Goal: Task Accomplishment & Management: Complete application form

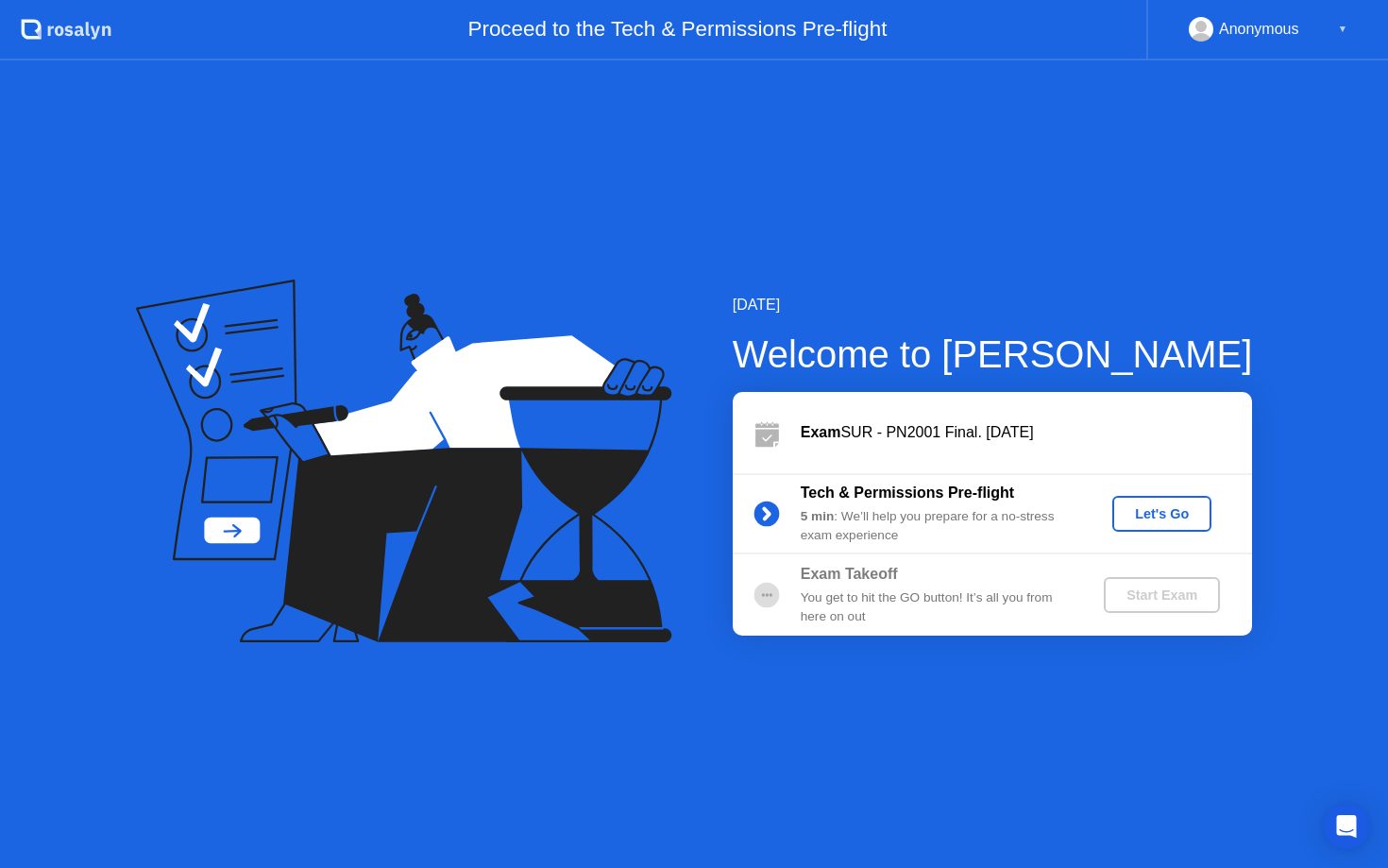
click at [1158, 512] on div "Let's Go" at bounding box center [1162, 513] width 84 height 16
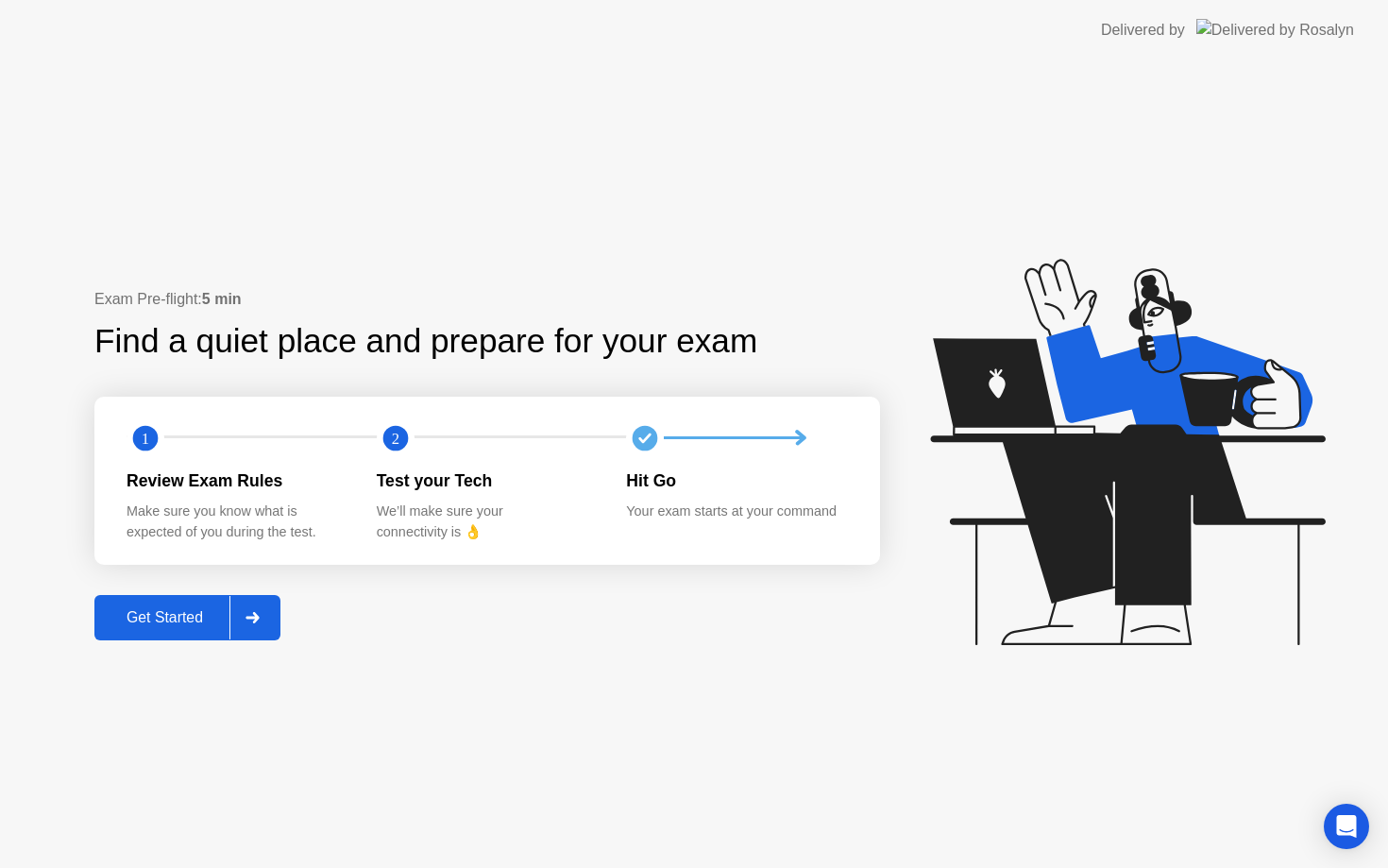
click at [254, 612] on icon at bounding box center [252, 617] width 15 height 12
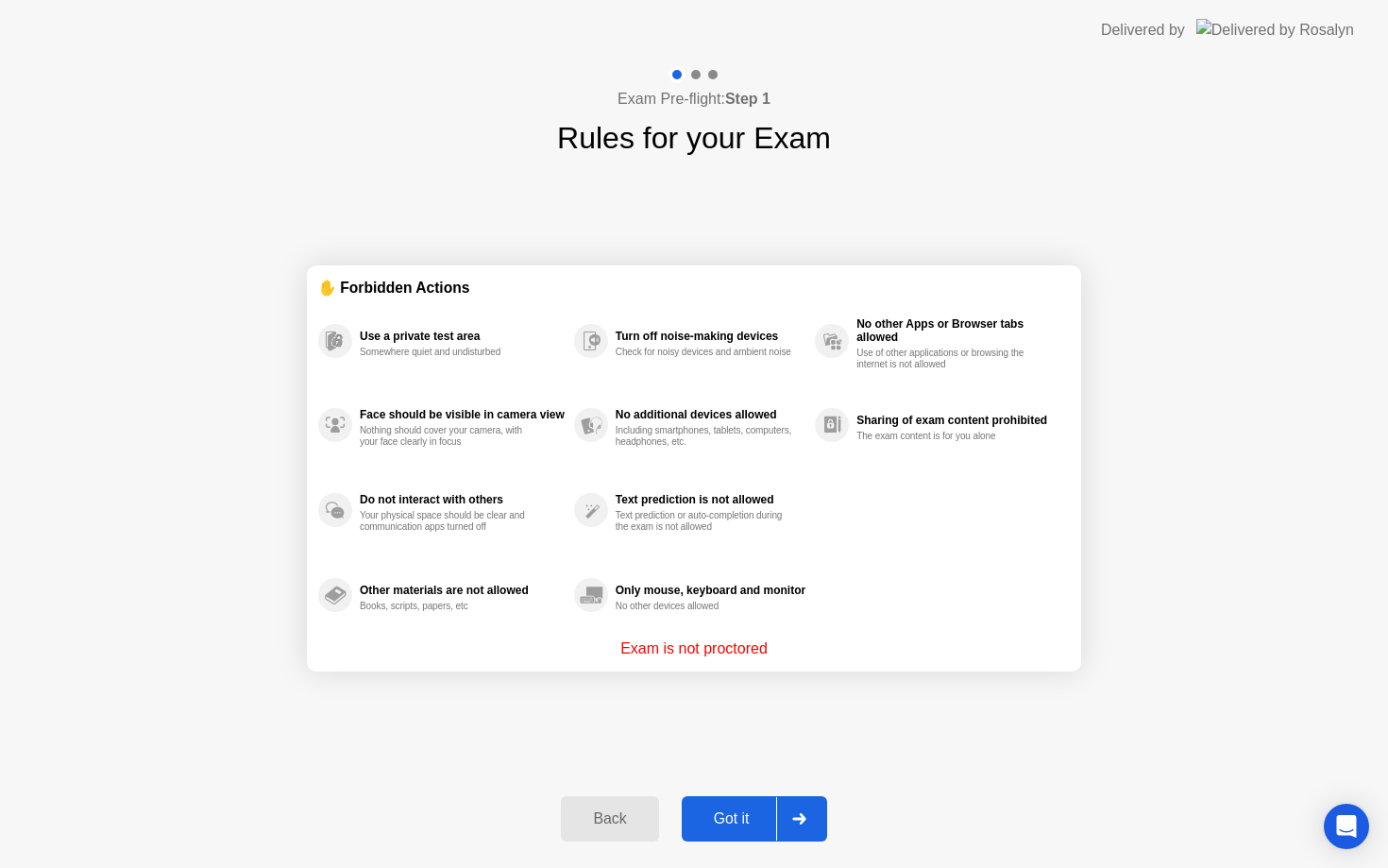
click at [818, 831] on div at bounding box center [799, 818] width 46 height 44
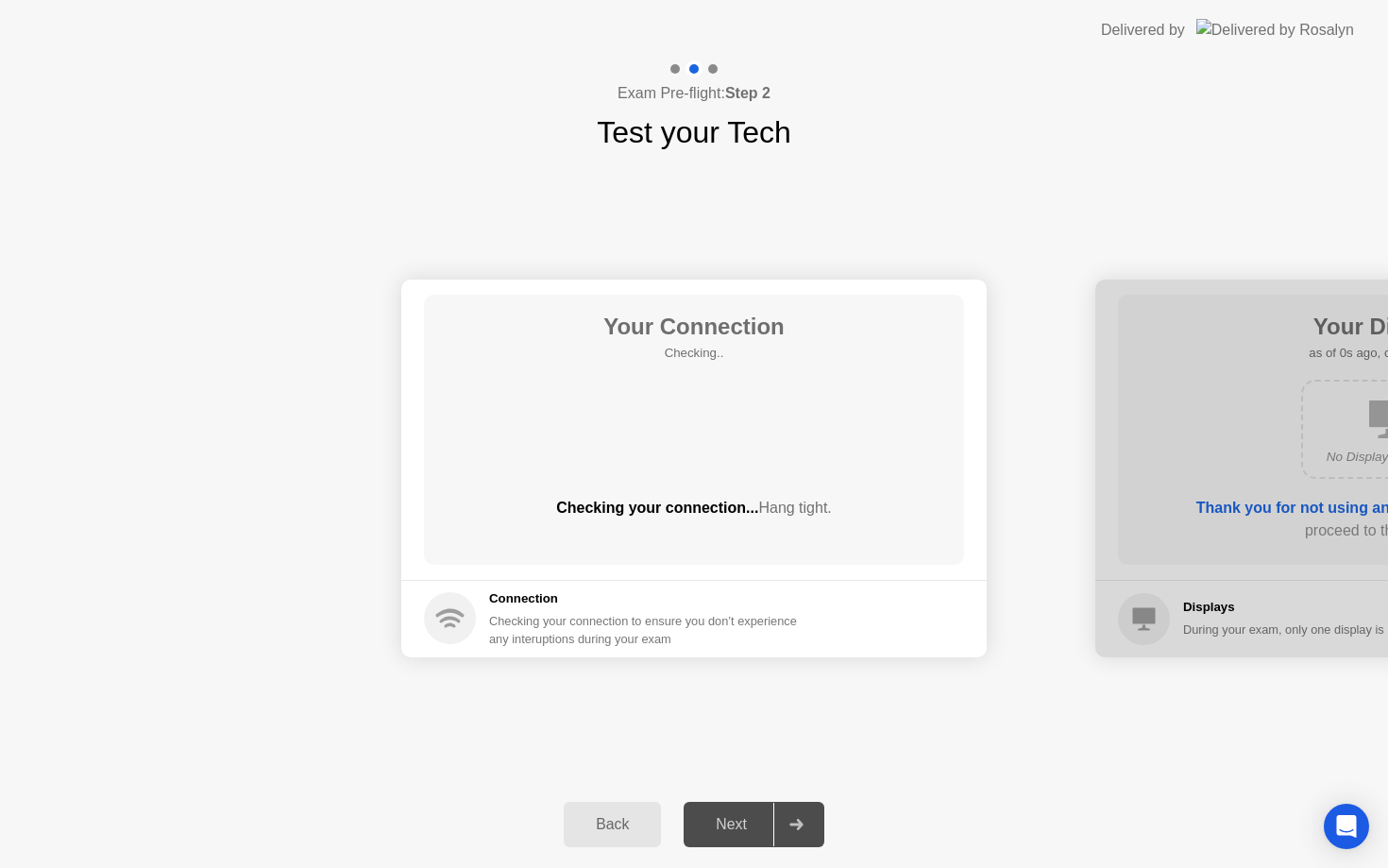
click at [743, 824] on div "Next" at bounding box center [731, 824] width 84 height 17
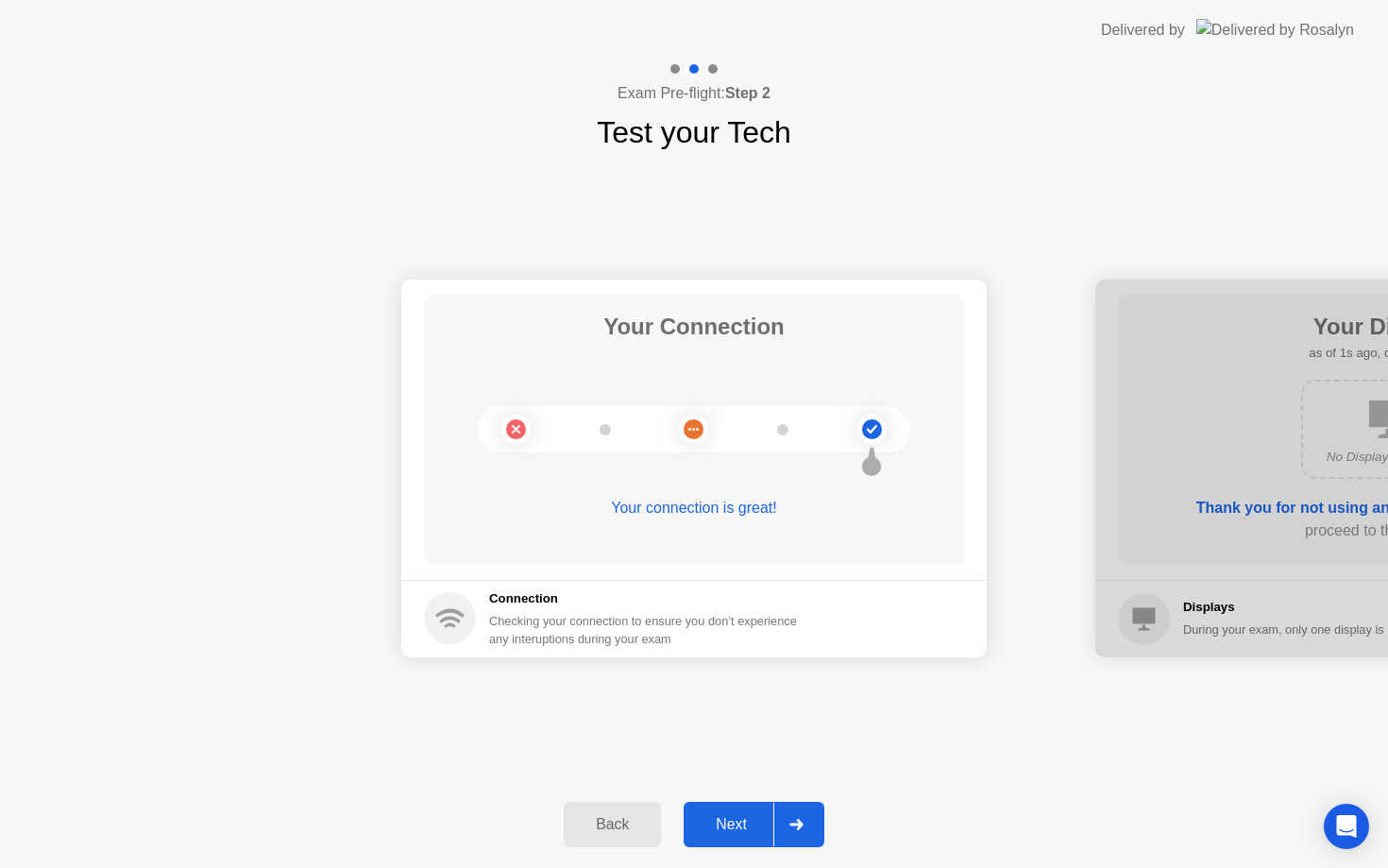
click at [796, 827] on icon at bounding box center [797, 824] width 15 height 12
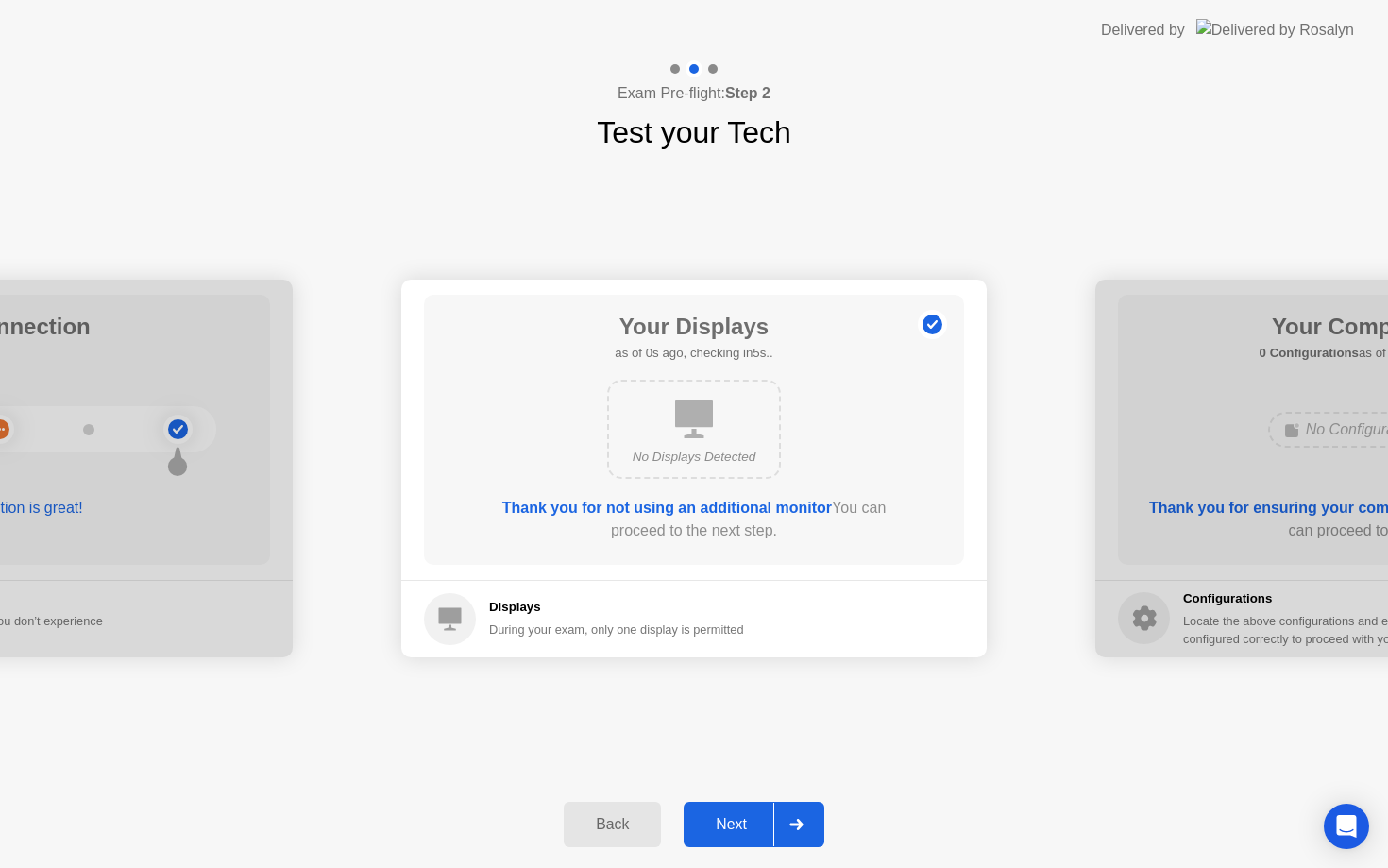
click at [796, 827] on icon at bounding box center [797, 824] width 15 height 12
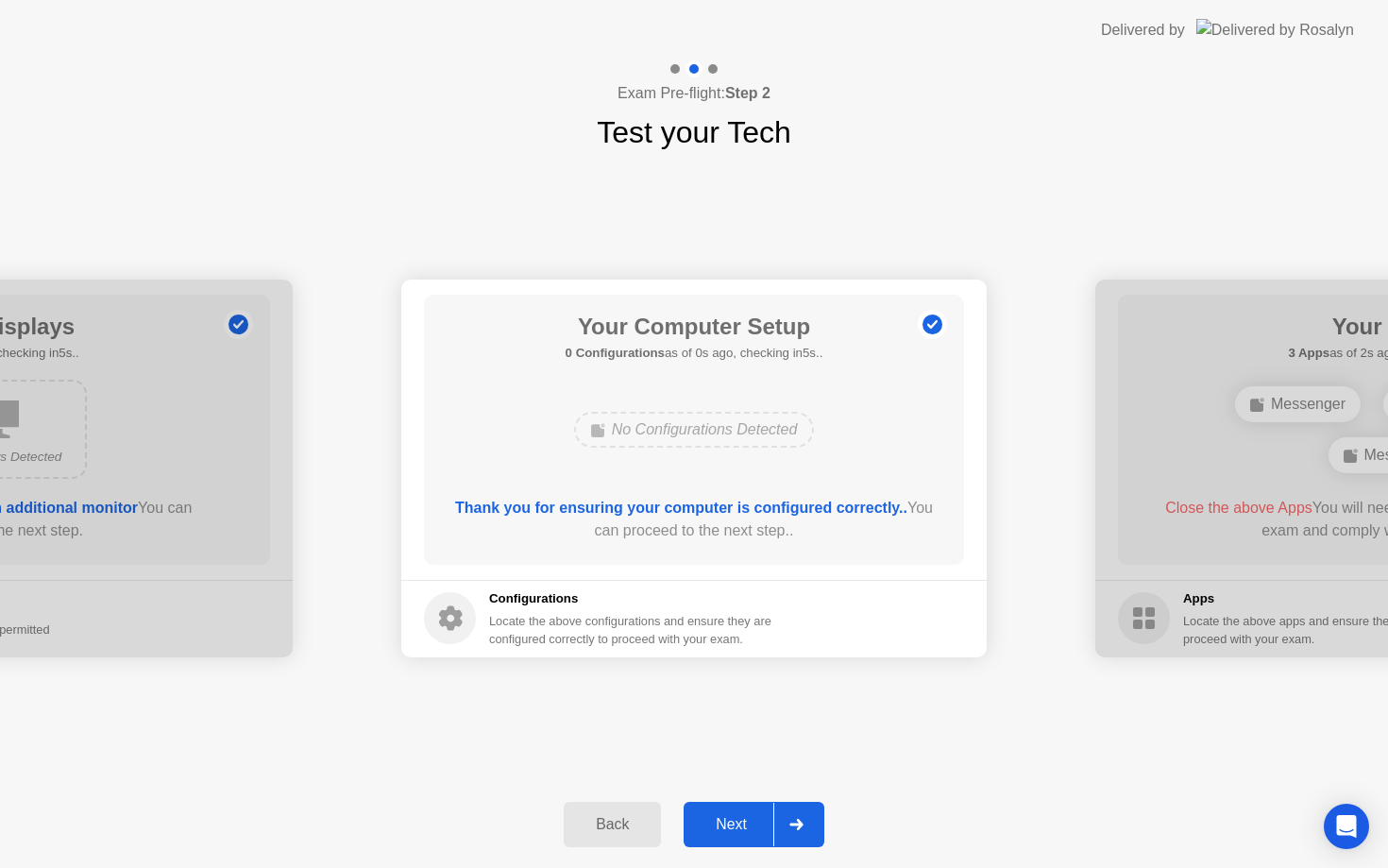
click at [796, 827] on icon at bounding box center [797, 824] width 15 height 12
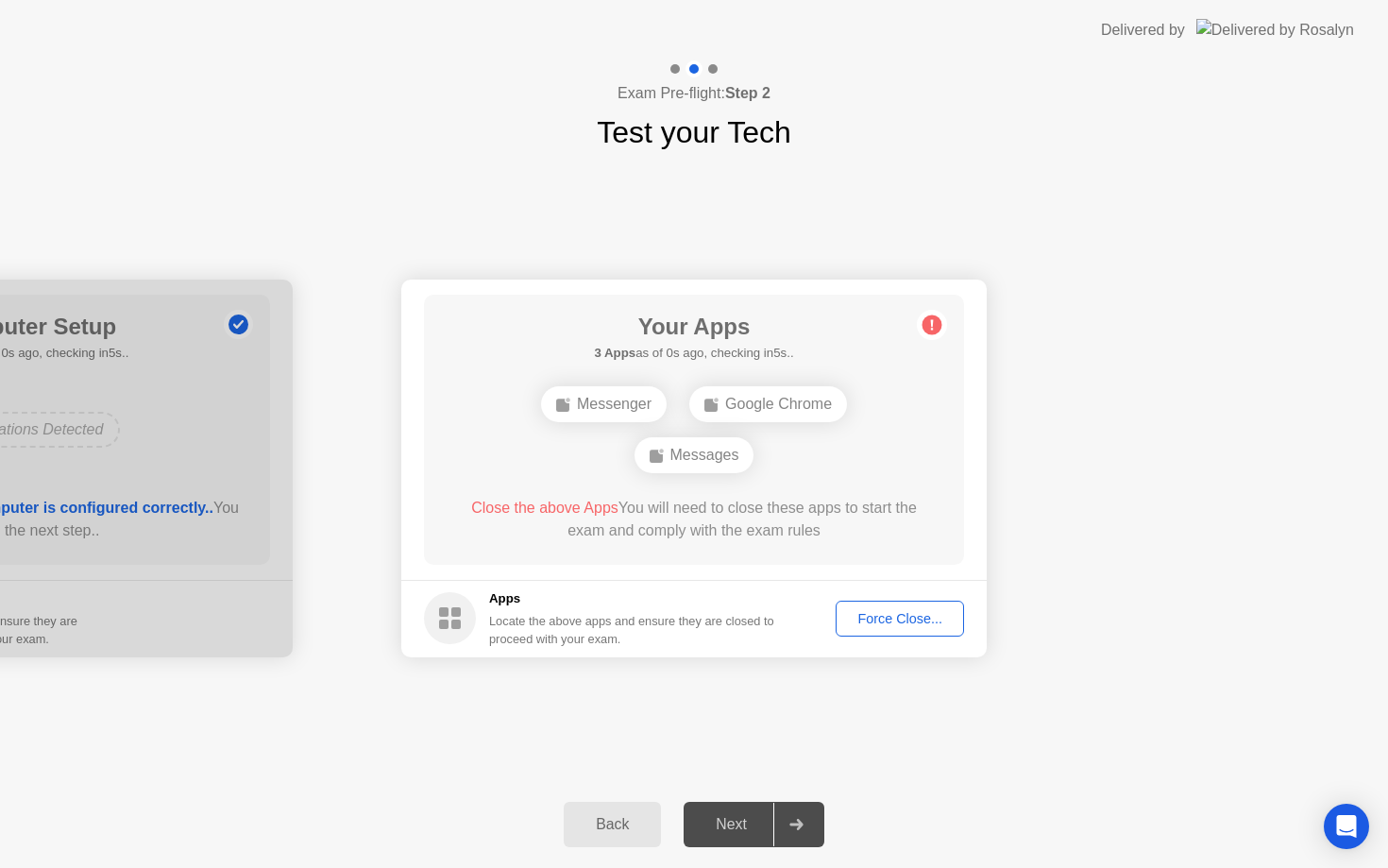
click at [796, 829] on icon at bounding box center [797, 824] width 15 height 12
click at [874, 621] on div "Force Close..." at bounding box center [899, 618] width 115 height 16
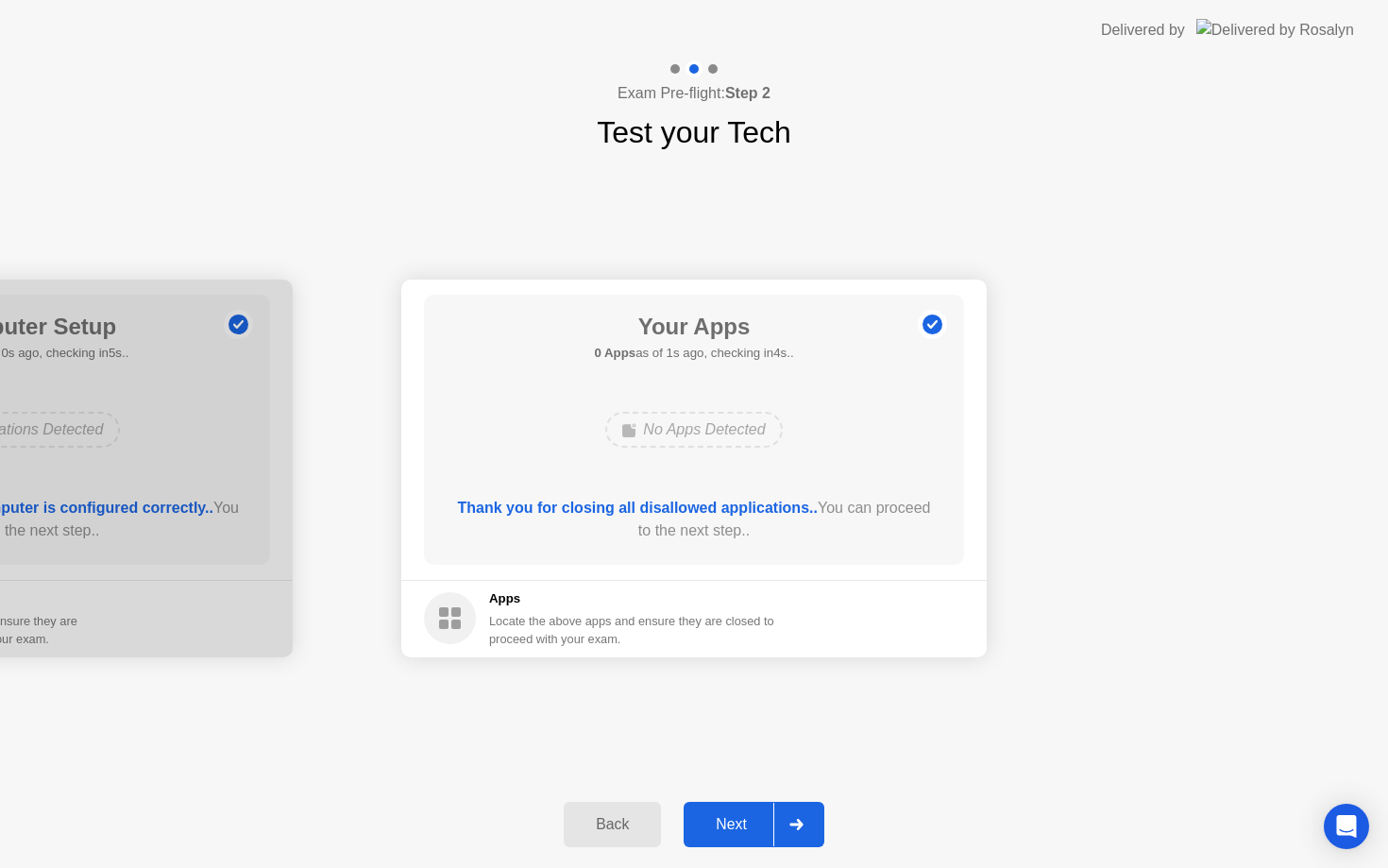
click at [729, 821] on div "Next" at bounding box center [731, 824] width 84 height 17
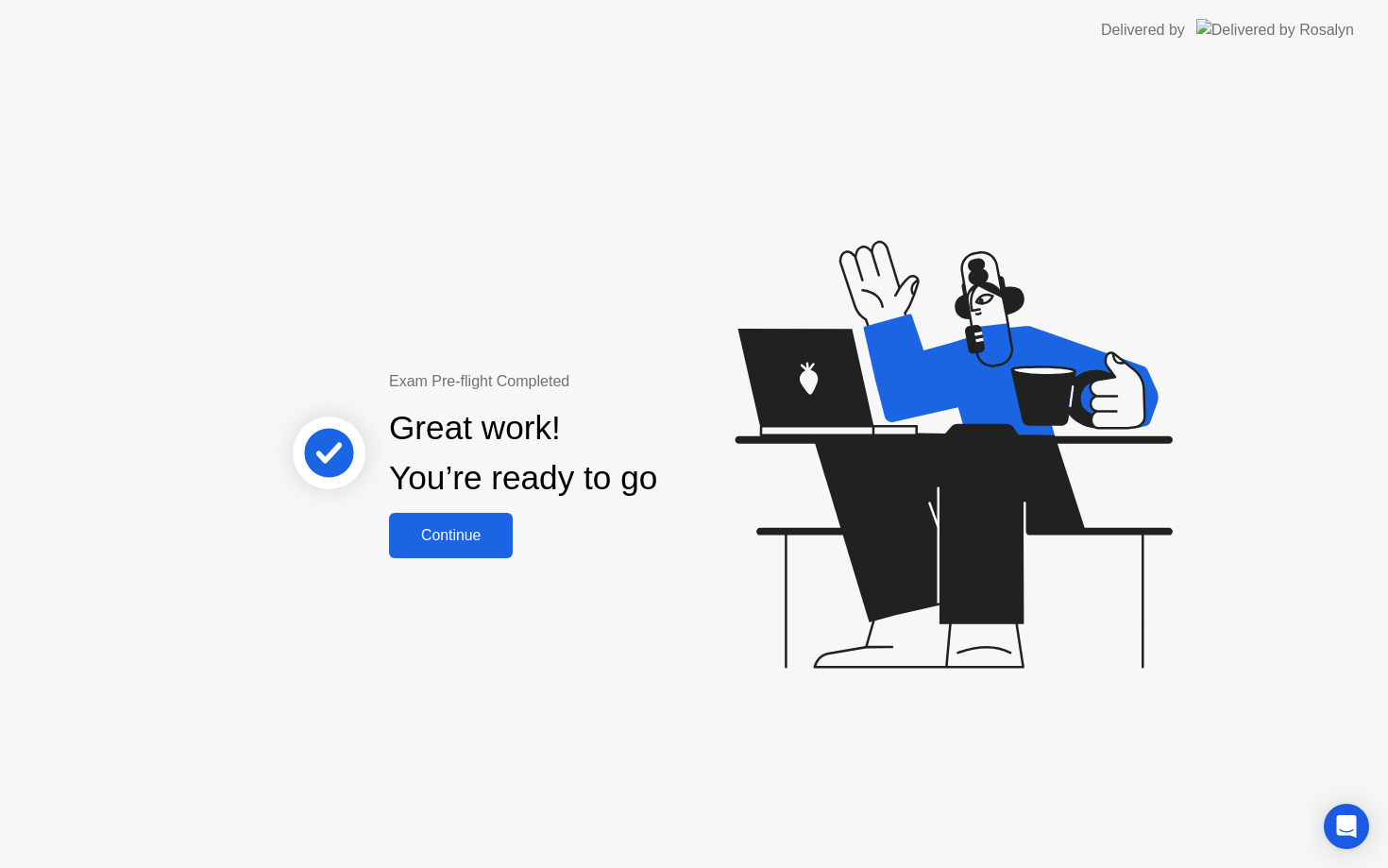
click at [489, 552] on button "Continue" at bounding box center [451, 535] width 124 height 46
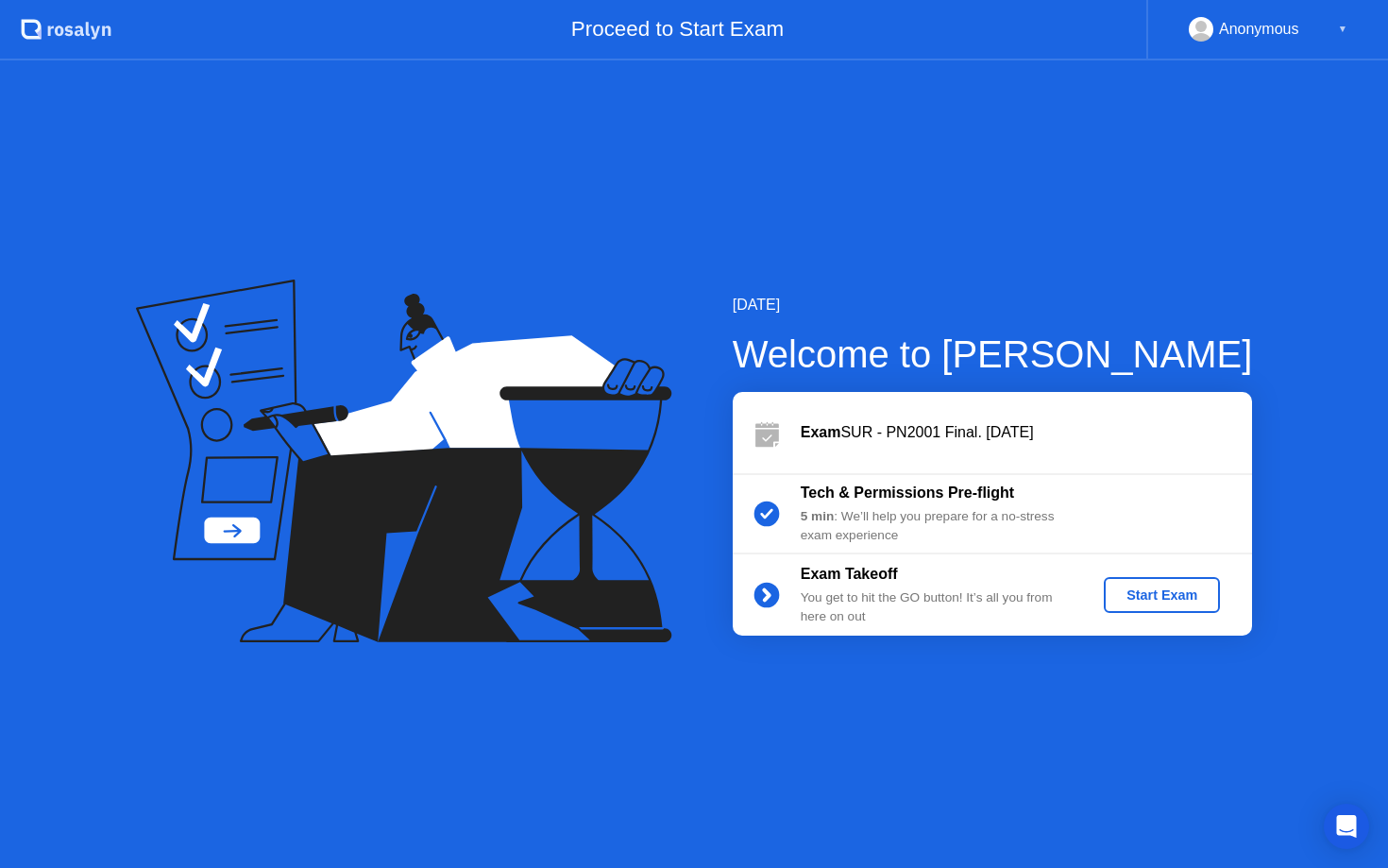
click at [1158, 598] on div "Start Exam" at bounding box center [1162, 595] width 101 height 16
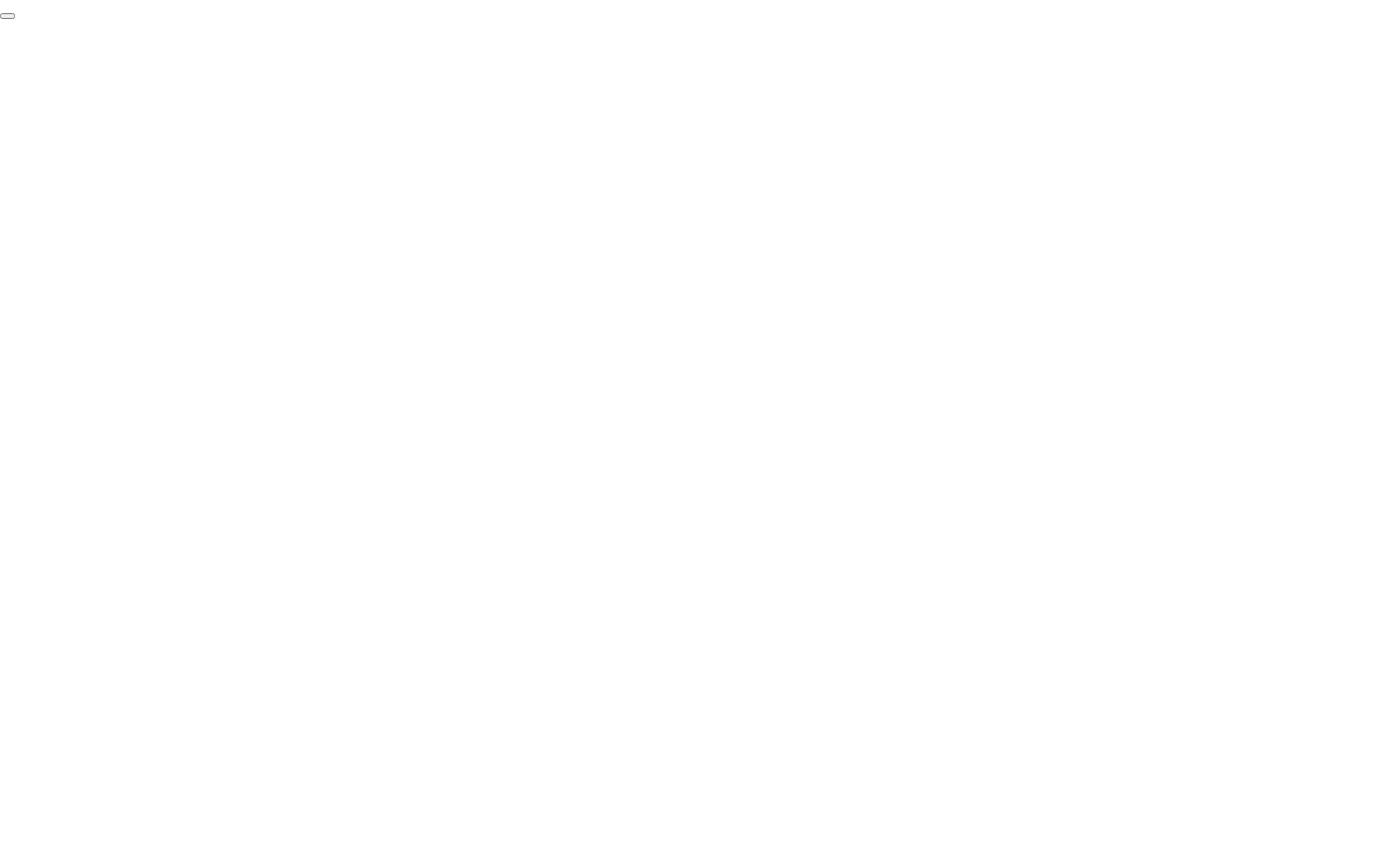
click at [16, 18] on button "End Proctoring Session" at bounding box center [8, 16] width 16 height 6
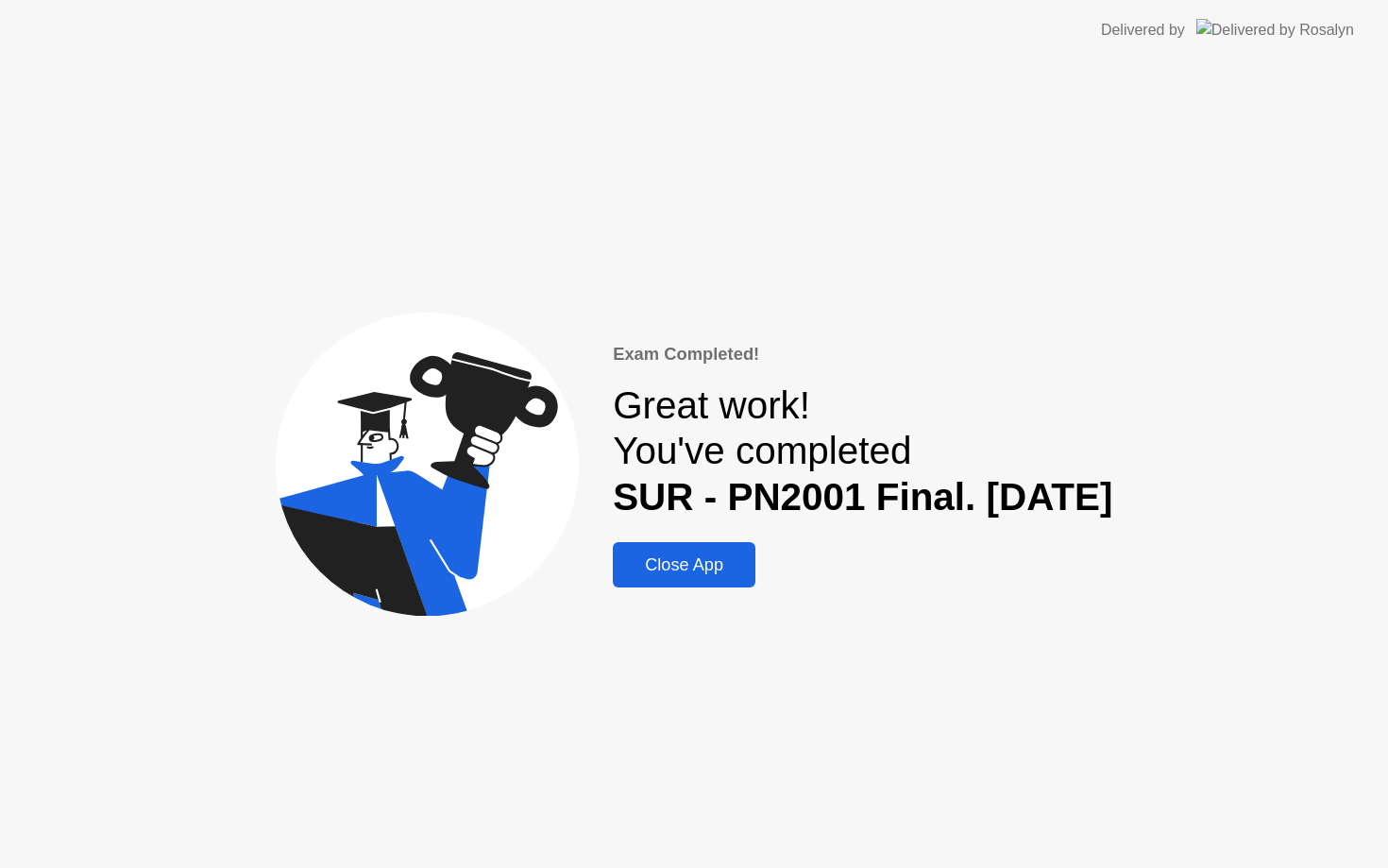
click at [618, 555] on div "Close App" at bounding box center [683, 565] width 131 height 19
